Goal: Contribute content: Add original content to the website for others to see

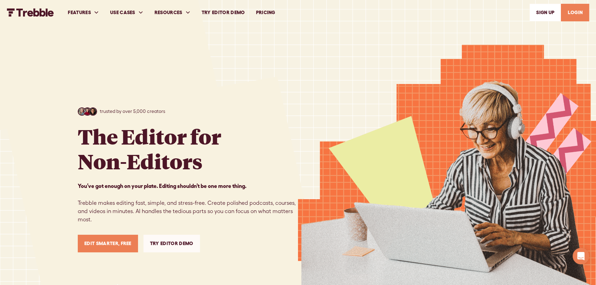
click at [575, 13] on link "LOGIN" at bounding box center [575, 13] width 28 height 18
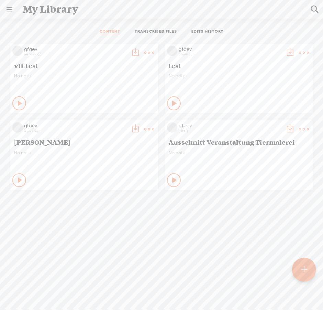
scroll to position [21, 0]
click at [302, 269] on t at bounding box center [304, 269] width 6 height 15
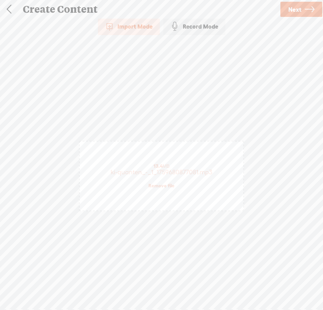
click at [284, 13] on link "Next" at bounding box center [302, 9] width 42 height 15
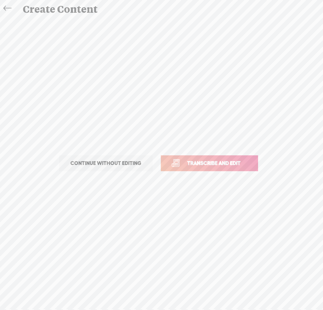
click at [214, 163] on span "Transcribe and edit" at bounding box center [214, 163] width 68 height 8
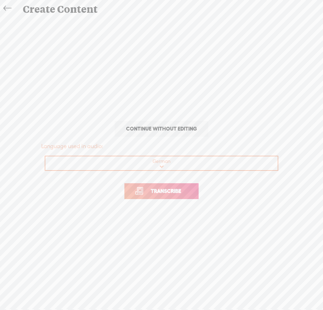
click at [158, 190] on span "Transcribe" at bounding box center [166, 191] width 45 height 8
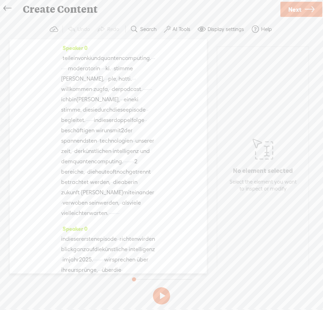
scroll to position [500, 0]
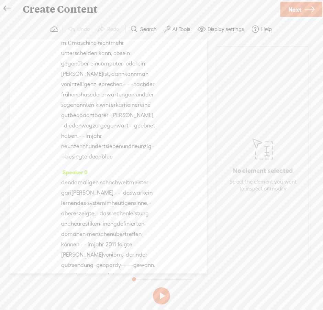
click at [305, 7] on icon at bounding box center [310, 10] width 10 height 18
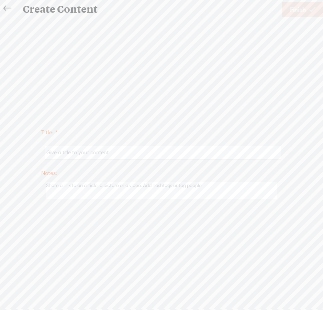
click at [116, 151] on input "text" at bounding box center [163, 152] width 236 height 13
type input "ki-quanten-1"
click at [305, 14] on span "Finish" at bounding box center [298, 10] width 16 height 18
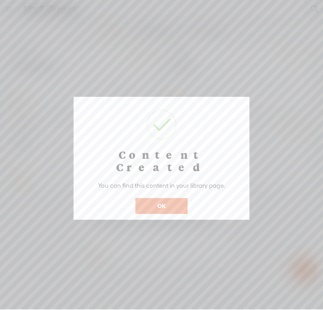
click at [168, 198] on button "OK" at bounding box center [162, 206] width 52 height 16
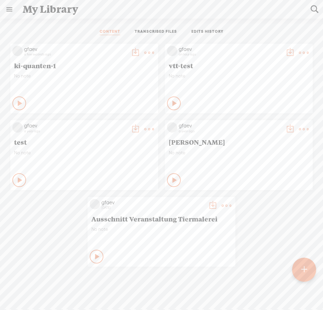
click at [165, 31] on link "TRANSCRIBED FILES" at bounding box center [156, 32] width 42 height 6
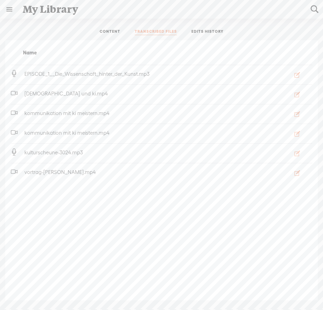
click at [208, 30] on link "EDITS HISTORY" at bounding box center [208, 32] width 32 height 6
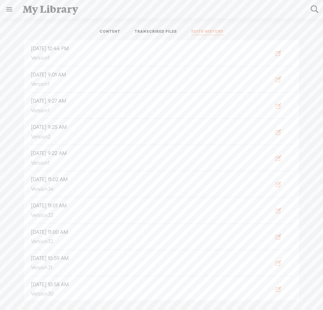
click at [100, 31] on link "CONTENT" at bounding box center [110, 32] width 21 height 6
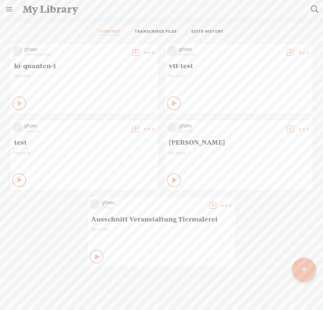
click at [9, 10] on link at bounding box center [9, 9] width 18 height 18
click at [255, 72] on body "You have 308 minutes of transcription remaining. Upgrade to increase your limit…" at bounding box center [161, 154] width 323 height 309
